Goal: Task Accomplishment & Management: Manage account settings

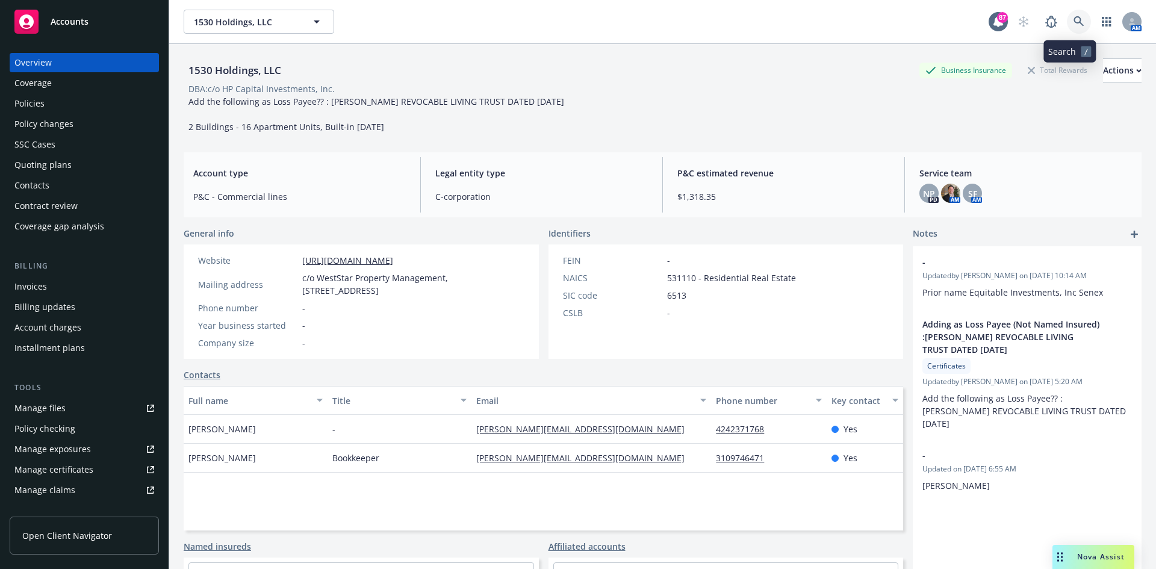
click at [1074, 19] on icon at bounding box center [1079, 21] width 11 height 11
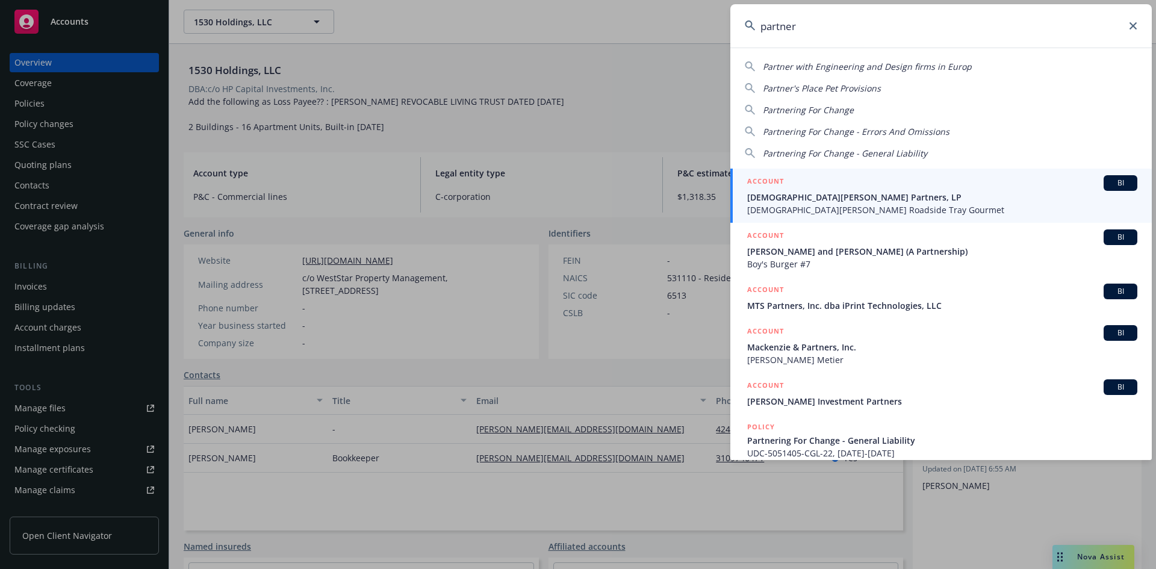
drag, startPoint x: 838, startPoint y: 30, endPoint x: 756, endPoint y: 28, distance: 82.5
click at [756, 28] on input "partner" at bounding box center [940, 25] width 421 height 43
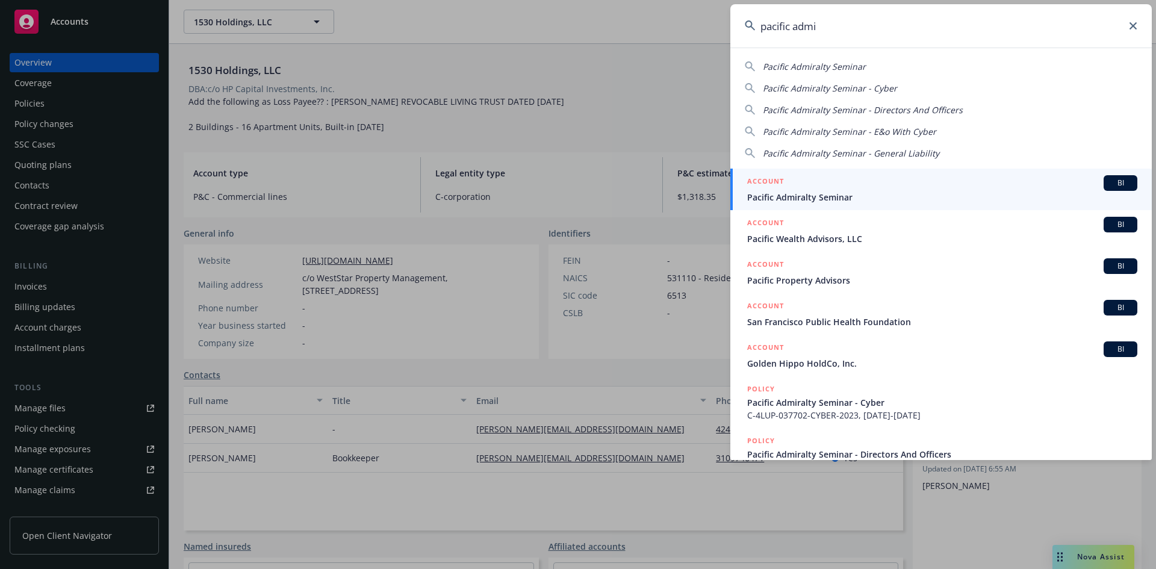
type input "pacific admi"
click at [760, 185] on h5 "ACCOUNT" at bounding box center [765, 182] width 37 height 14
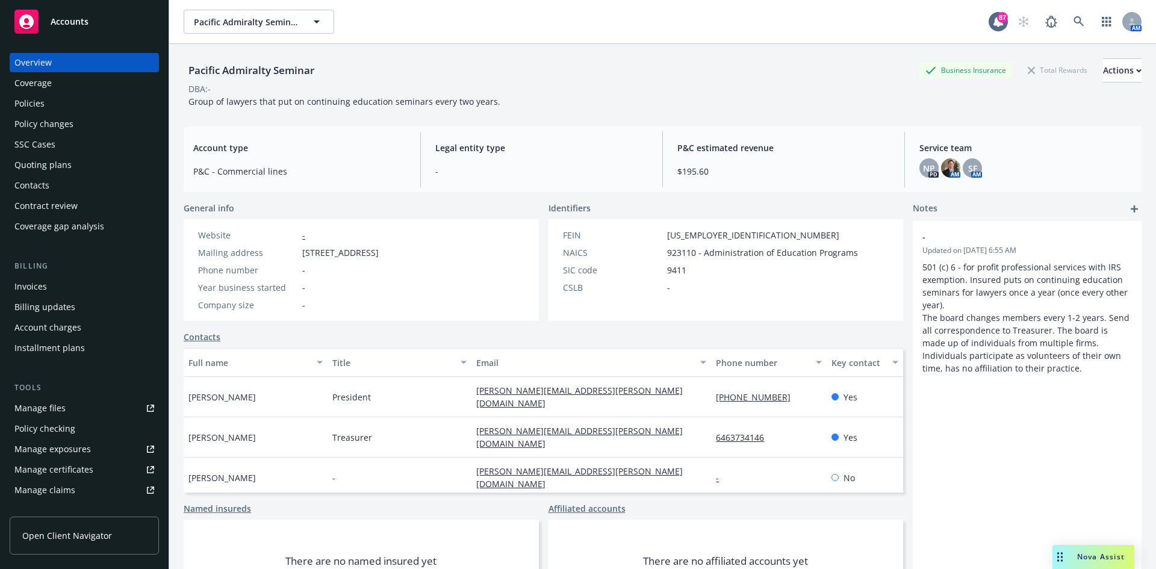
click at [58, 193] on div "Contacts" at bounding box center [84, 185] width 140 height 19
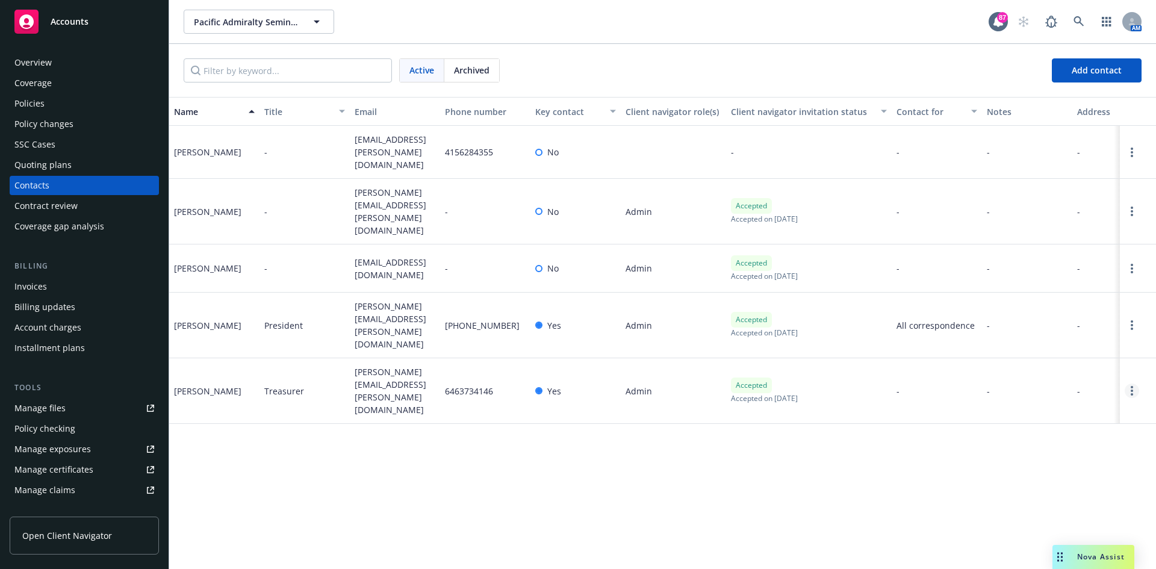
click at [1131, 386] on icon "Open options" at bounding box center [1132, 391] width 2 height 10
click at [986, 252] on link "Edit contact" at bounding box center [1041, 251] width 164 height 24
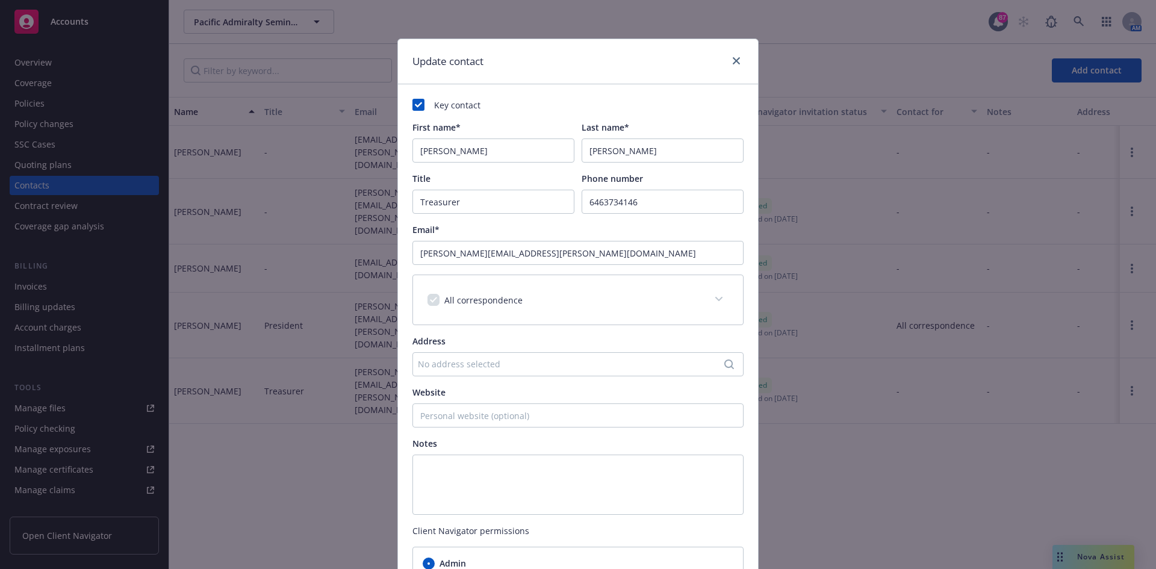
checkbox input "true"
drag, startPoint x: 434, startPoint y: 261, endPoint x: 406, endPoint y: 262, distance: 27.1
click at [406, 262] on div "Key contact First name* [PERSON_NAME] Last name* [PERSON_NAME] Title Treasurer …" at bounding box center [578, 365] width 360 height 562
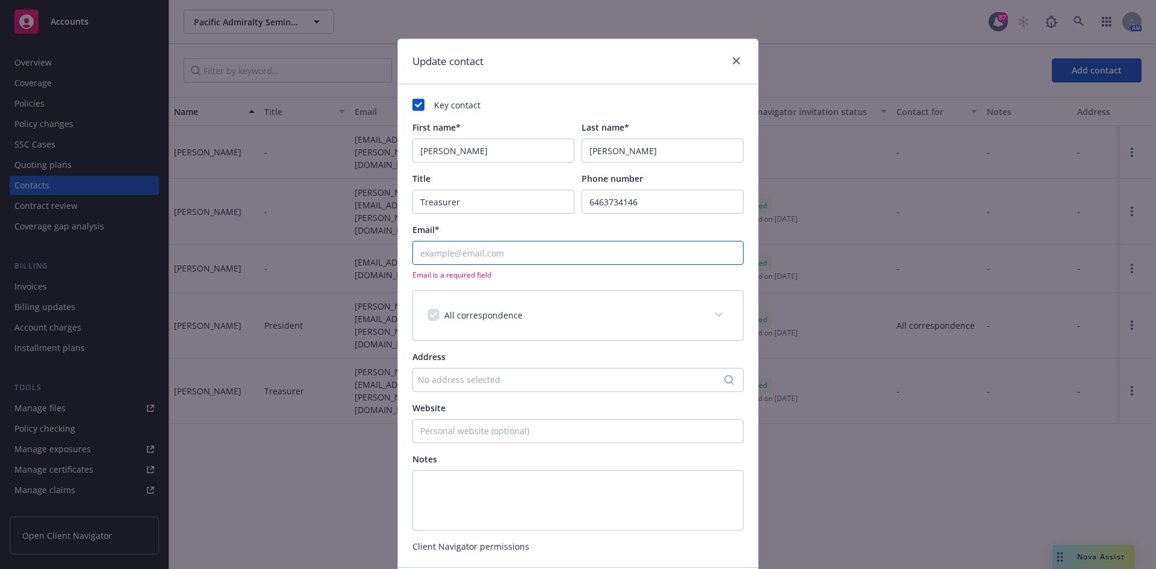
paste input "[EMAIL_ADDRESS][DOMAIN_NAME]"
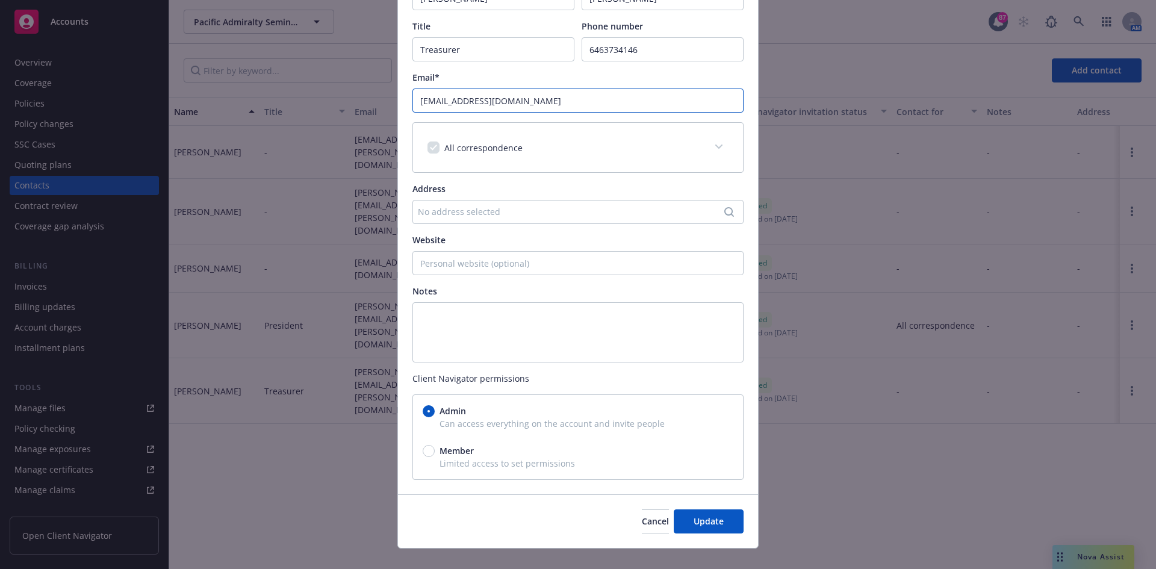
scroll to position [170, 0]
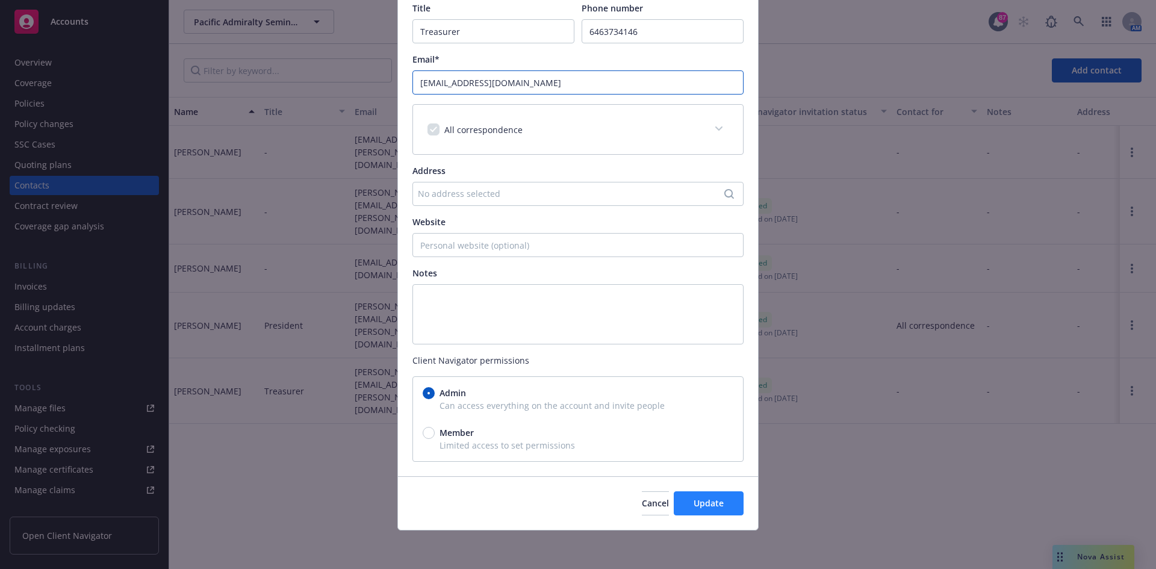
type input "[EMAIL_ADDRESS][DOMAIN_NAME]"
click at [716, 503] on span "Update" at bounding box center [709, 502] width 30 height 11
